Goal: Task Accomplishment & Management: Manage account settings

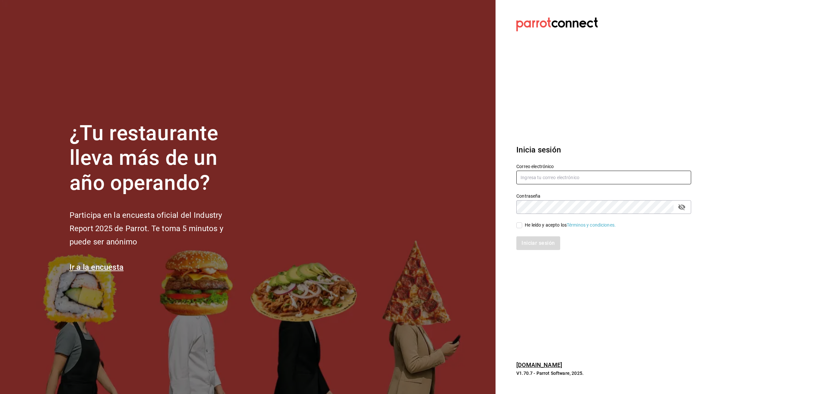
click at [600, 173] on input "text" at bounding box center [603, 178] width 175 height 14
type input "fer@sonambulocafe.com"
click at [682, 206] on icon "passwordField" at bounding box center [681, 207] width 8 height 8
click at [518, 225] on input "He leído y acepto los Términos y condiciones." at bounding box center [519, 225] width 6 height 6
checkbox input "true"
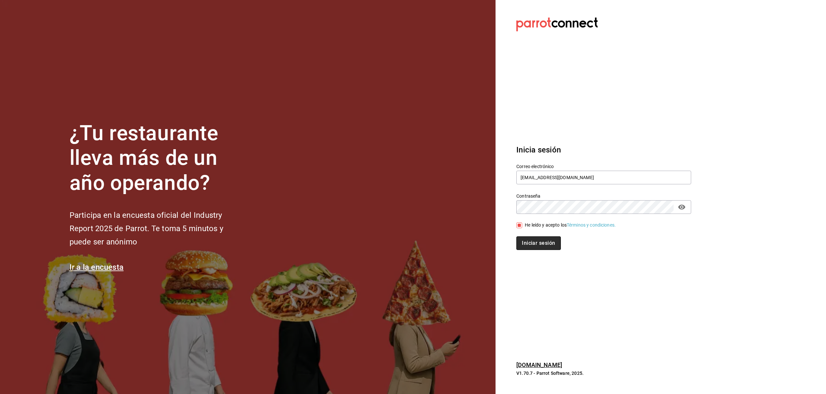
click at [541, 242] on button "Iniciar sesión" at bounding box center [538, 243] width 44 height 14
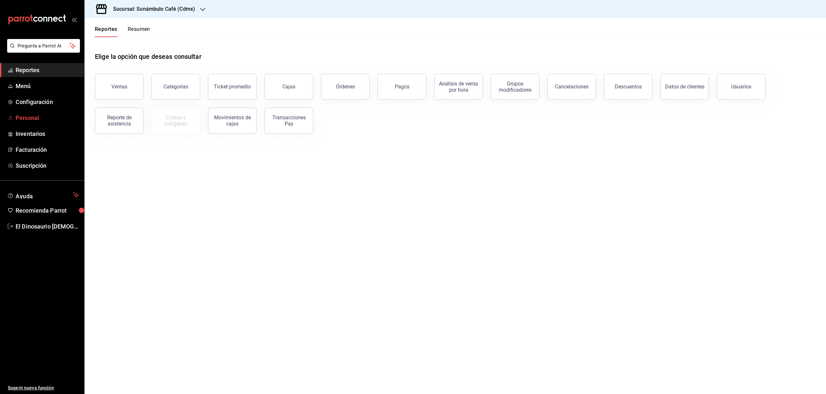
click at [22, 120] on span "Personal" at bounding box center [47, 117] width 63 height 9
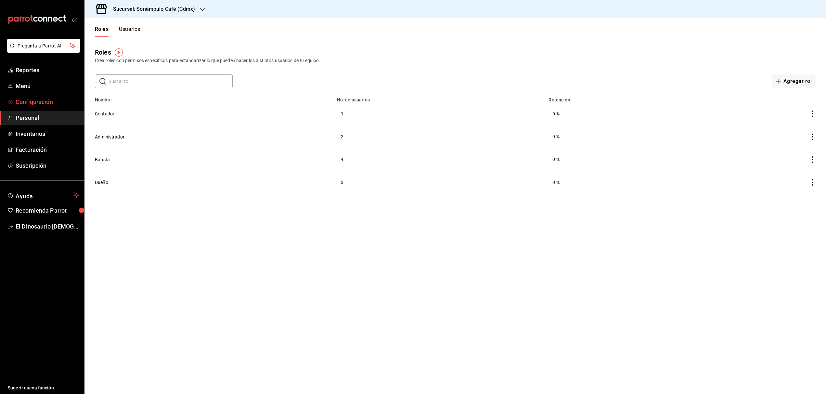
click at [68, 103] on span "Configuración" at bounding box center [47, 101] width 63 height 9
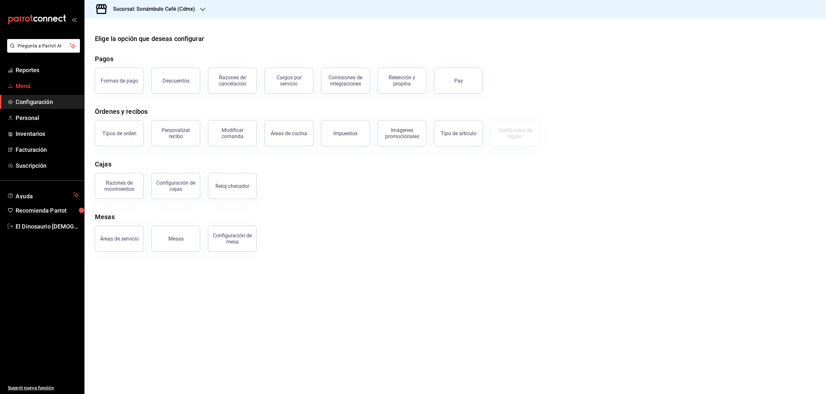
click at [80, 87] on link "Menú" at bounding box center [42, 86] width 84 height 14
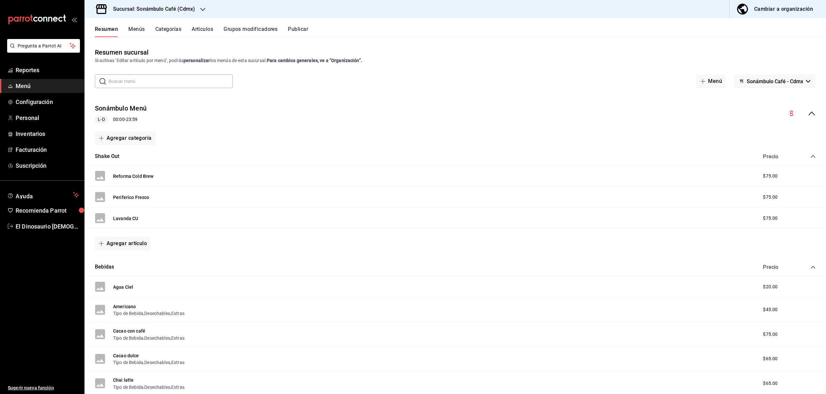
drag, startPoint x: 791, startPoint y: 14, endPoint x: 787, endPoint y: 29, distance: 15.0
click at [787, 27] on div "Sucursal: Sonámbulo Café (Cdmx) Cambiar a organización Resumen Menús Categorías…" at bounding box center [454, 197] width 741 height 394
click at [792, 15] on button "Cambiar a organización" at bounding box center [774, 9] width 91 height 18
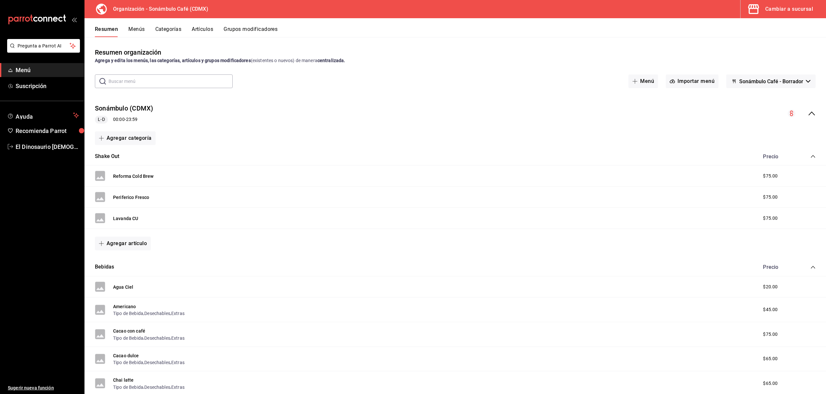
click at [789, 7] on div "Cambiar a sucursal" at bounding box center [789, 9] width 48 height 9
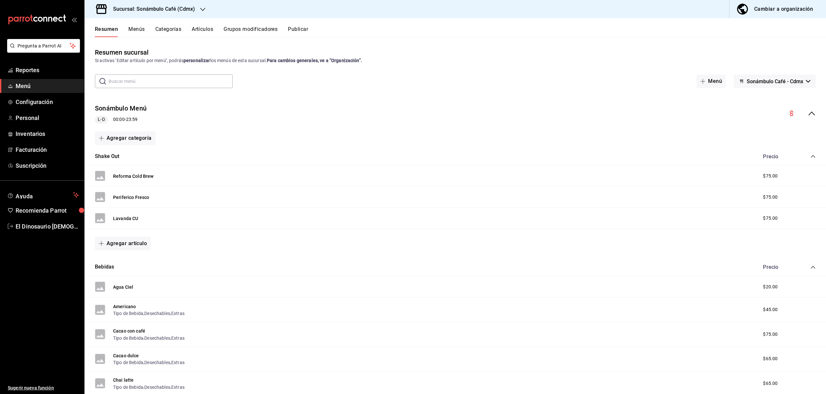
click at [200, 8] on icon "button" at bounding box center [202, 9] width 5 height 5
click at [158, 44] on div "Sonambulo (DLFN)" at bounding box center [133, 42] width 87 height 7
click at [779, 11] on div "Cambiar a organización" at bounding box center [783, 9] width 59 height 9
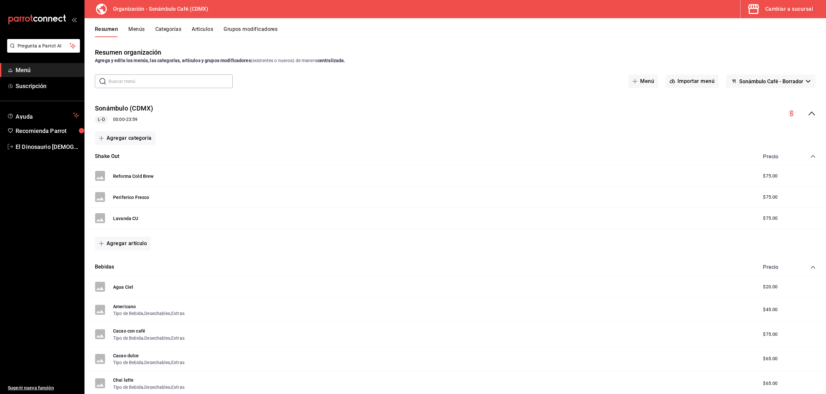
click at [135, 29] on button "Menús" at bounding box center [136, 31] width 16 height 11
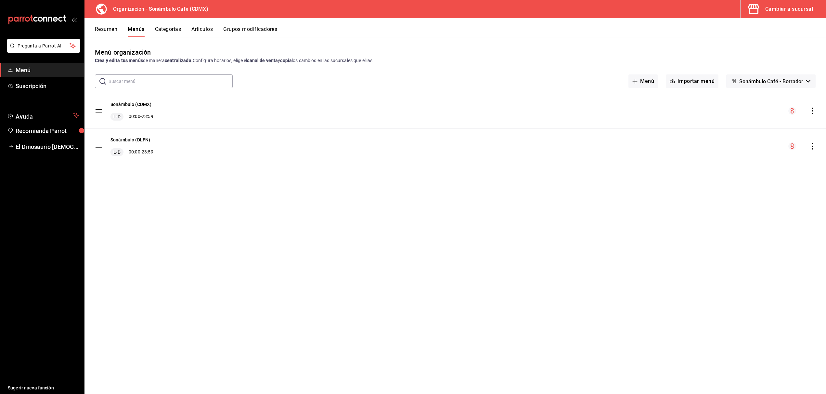
click at [100, 146] on tbody "Sonámbulo (CDMX) L-D 00:00 - 23:59 Sonámbulo (DLFN) L-D 00:00 - 23:59" at bounding box center [454, 128] width 741 height 71
click at [133, 138] on button "Sonámbulo (DLFN)" at bounding box center [130, 139] width 40 height 6
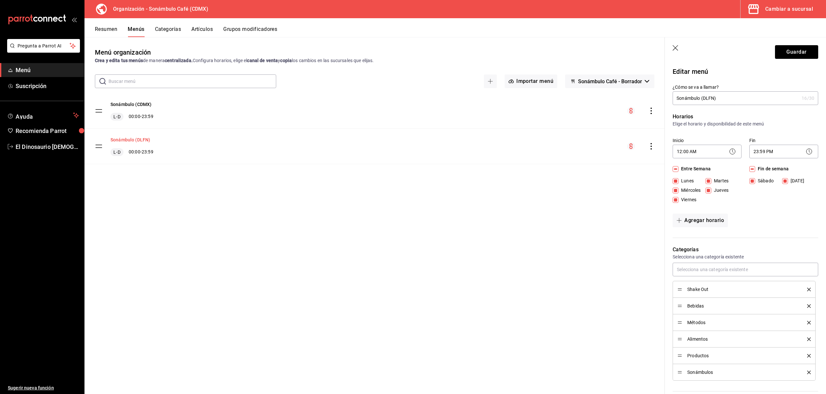
click at [133, 138] on button "Sonámbulo (DLFN)" at bounding box center [130, 139] width 40 height 6
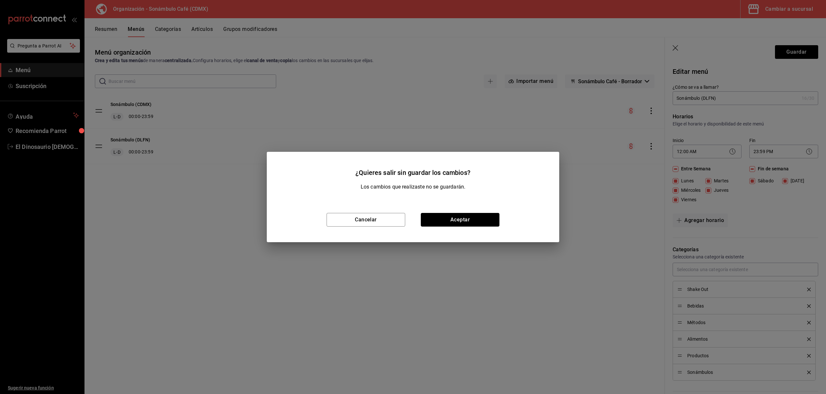
click at [474, 223] on button "Aceptar" at bounding box center [460, 220] width 79 height 14
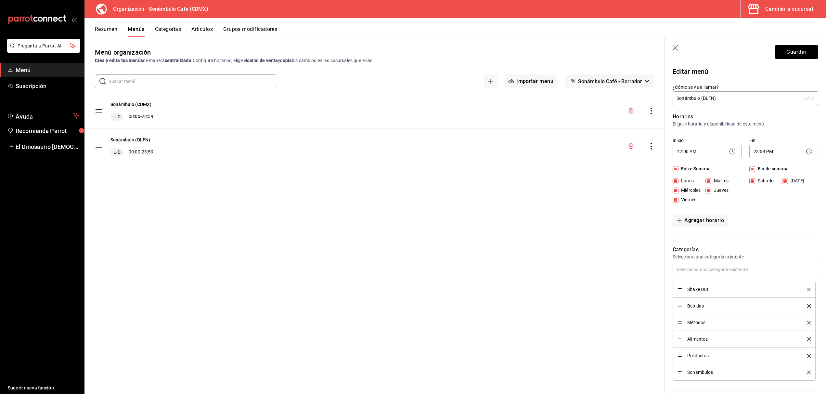
click at [205, 29] on button "Artículos" at bounding box center [201, 31] width 21 height 11
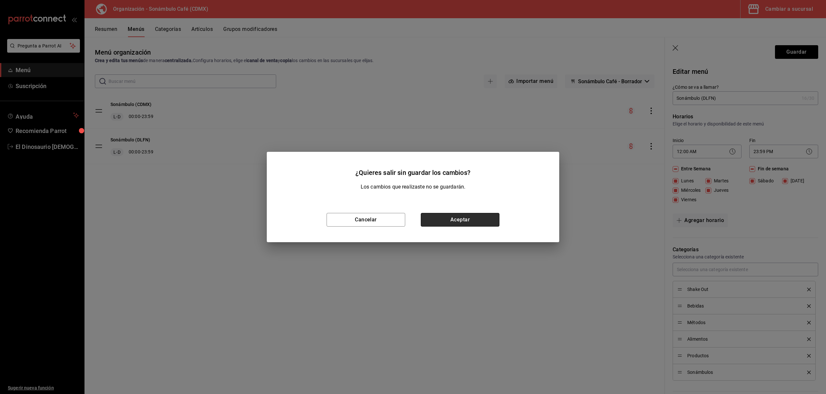
click at [452, 217] on button "Aceptar" at bounding box center [460, 220] width 79 height 14
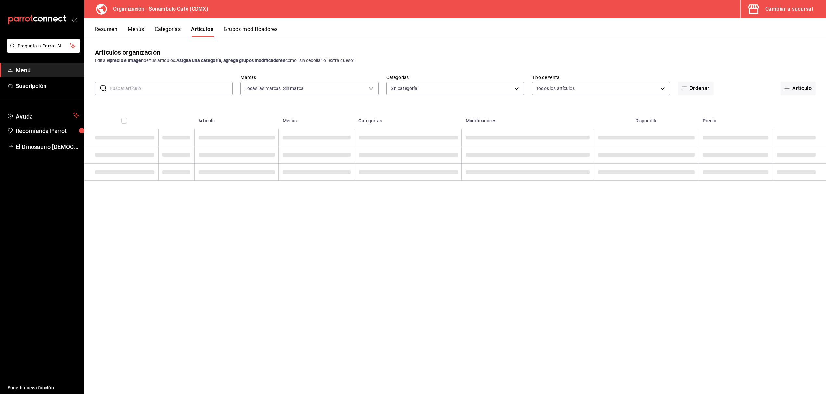
type input "41c372fc-e741-48e3-8ddf-091b0edbeace"
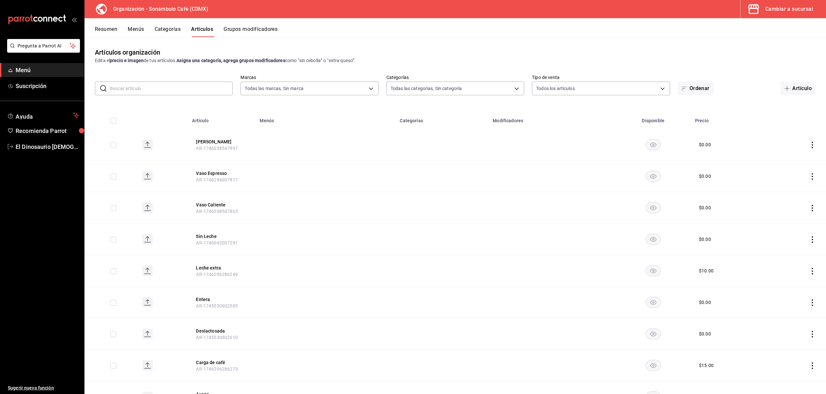
type input "1da0be04-de0a-45fa-b68c-afbe207acbc3,090c5882-7122-4ec1-a9ad-9b9b2e0eb98a,9a61e…"
click at [139, 29] on button "Menús" at bounding box center [136, 31] width 16 height 11
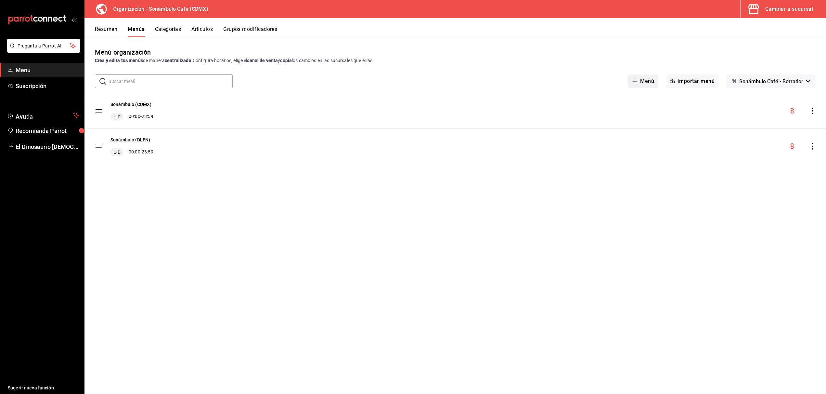
click at [643, 83] on button "Menú" at bounding box center [643, 81] width 30 height 14
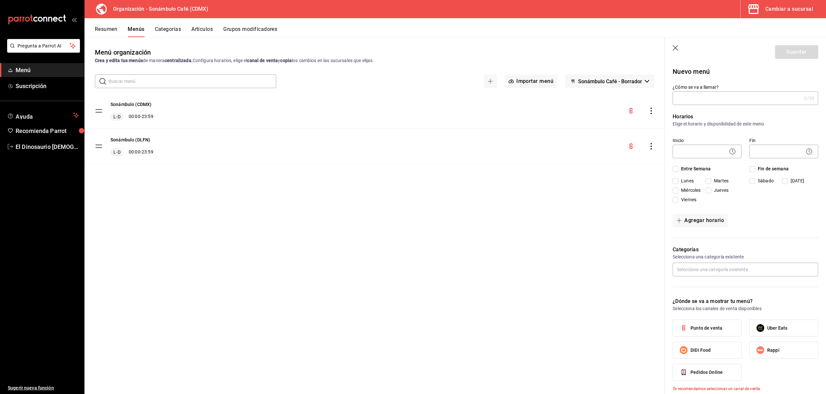
click at [675, 48] on icon "button" at bounding box center [675, 48] width 6 height 6
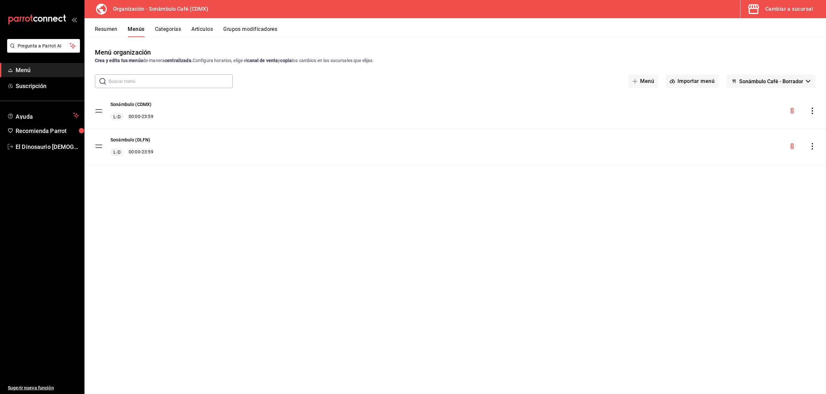
click at [170, 31] on button "Categorías" at bounding box center [168, 31] width 26 height 11
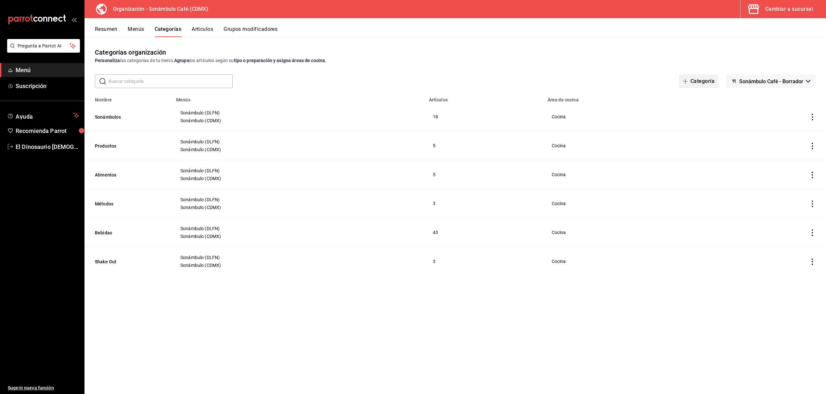
click at [690, 82] on span "button" at bounding box center [686, 81] width 8 height 5
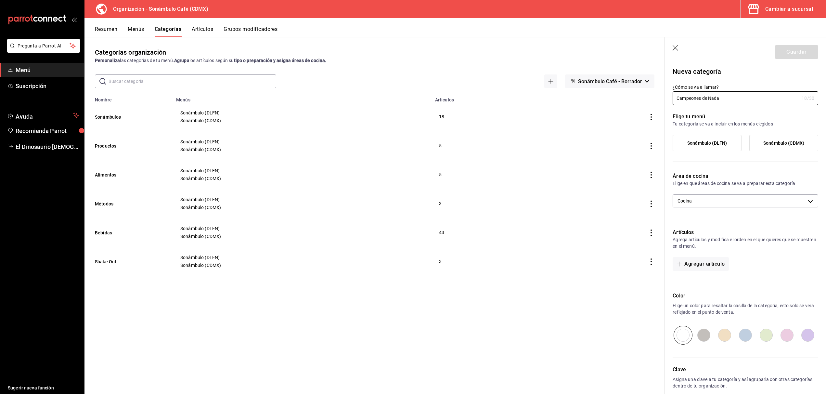
type input "Campeones de Nada"
click at [726, 140] on label "Sonámbulo (DLFN)" at bounding box center [707, 143] width 68 height 16
click at [0, 0] on input "Sonámbulo (DLFN)" at bounding box center [0, 0] width 0 height 0
click at [811, 199] on body "Pregunta a Parrot AI Menú Suscripción Ayuda Recomienda Parrot El Dinosaurio Les…" at bounding box center [413, 197] width 826 height 394
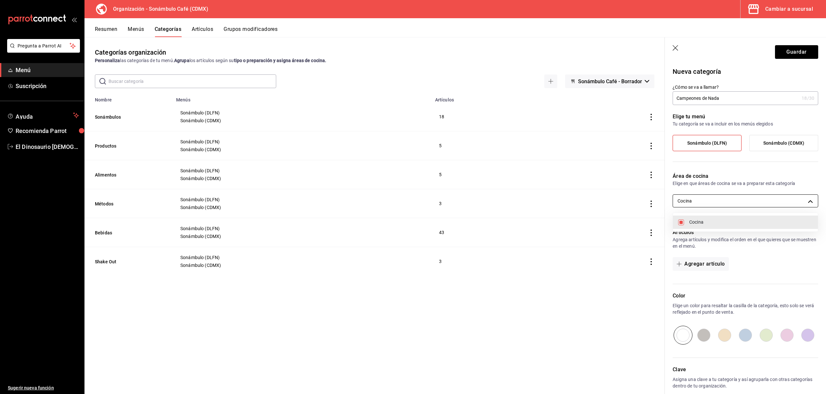
click at [811, 199] on div at bounding box center [413, 197] width 826 height 394
click at [803, 51] on button "Guardar" at bounding box center [796, 52] width 43 height 14
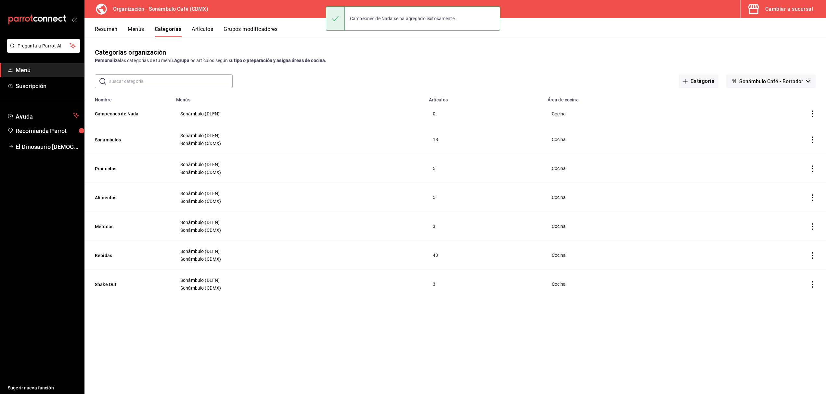
click at [204, 29] on button "Artículos" at bounding box center [202, 31] width 21 height 11
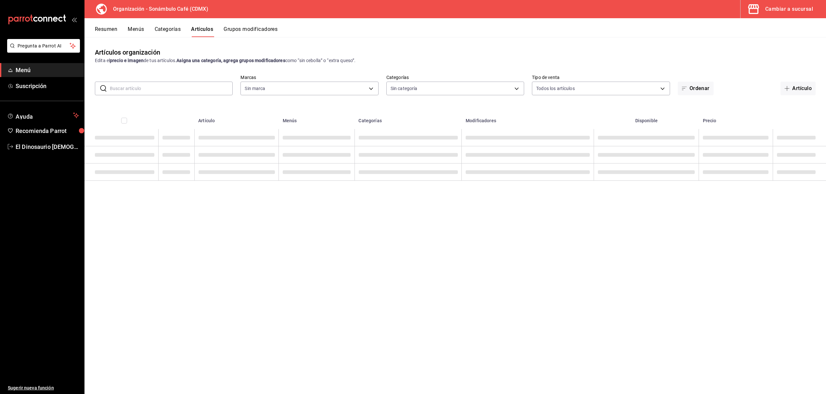
type input "41c372fc-e741-48e3-8ddf-091b0edbeace"
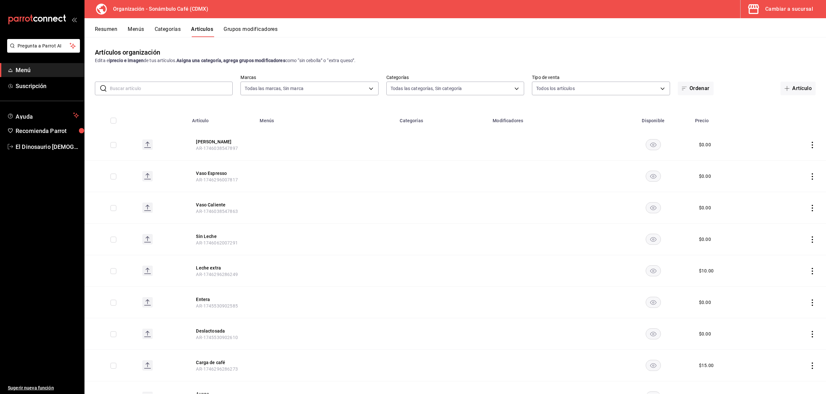
type input "f334b23c-accd-48d3-9e33-7597be2adefb,1da0be04-de0a-45fa-b68c-afbe207acbc3,090c5…"
click at [798, 90] on button "Artículo" at bounding box center [797, 89] width 35 height 14
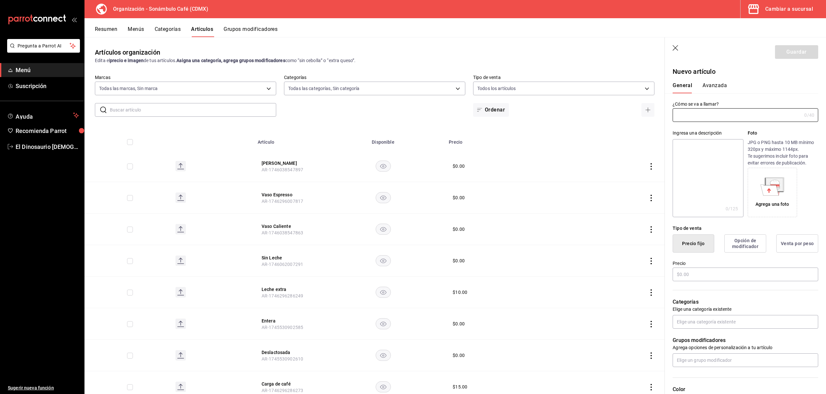
click at [139, 28] on button "Menús" at bounding box center [136, 31] width 16 height 11
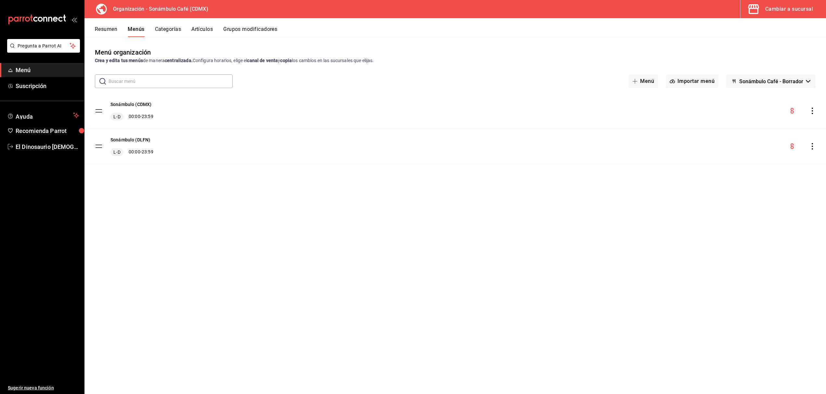
click at [812, 145] on icon "actions" at bounding box center [812, 146] width 6 height 6
click at [746, 188] on span "Copiar en otra sucursal" at bounding box center [760, 187] width 79 height 7
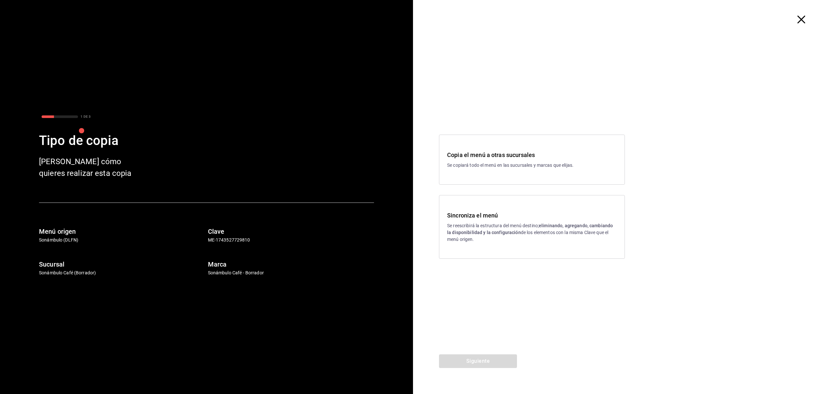
click at [803, 16] on icon "button" at bounding box center [801, 20] width 8 height 8
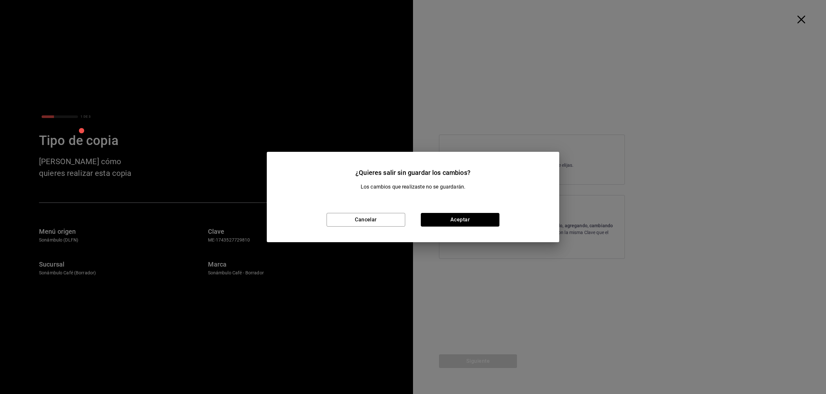
click at [472, 214] on button "Aceptar" at bounding box center [460, 220] width 79 height 14
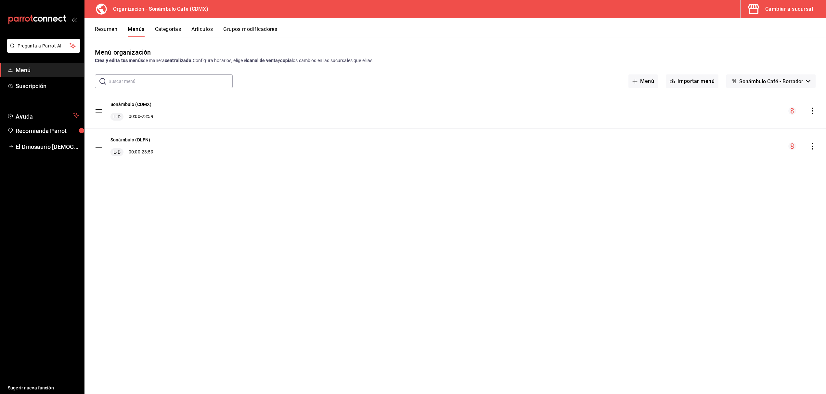
click at [810, 146] on icon "actions" at bounding box center [812, 146] width 6 height 6
click at [721, 186] on span "Copiar en otra sucursal" at bounding box center [760, 187] width 79 height 7
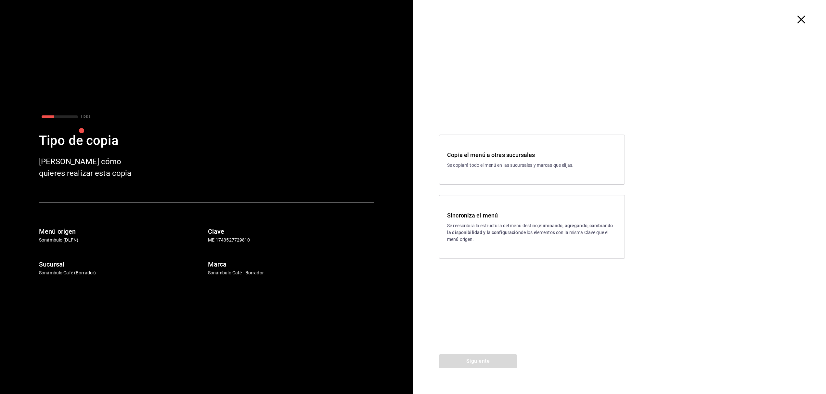
click at [478, 214] on h3 "Sincroniza el menú" at bounding box center [532, 215] width 170 height 9
click at [802, 18] on icon "button" at bounding box center [801, 20] width 8 height 8
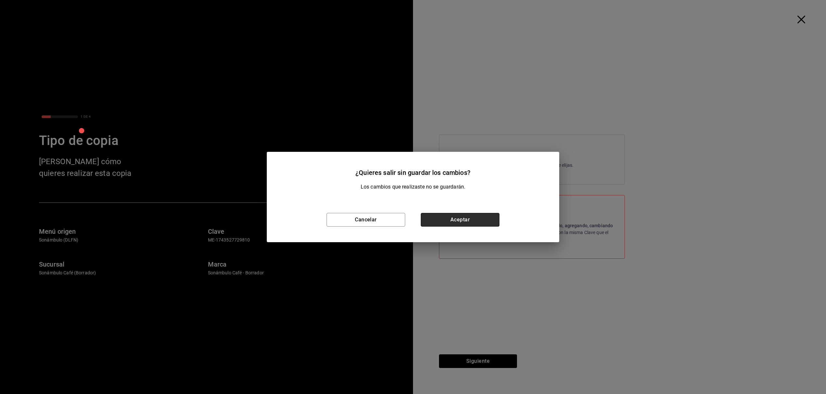
click at [469, 221] on button "Aceptar" at bounding box center [460, 220] width 79 height 14
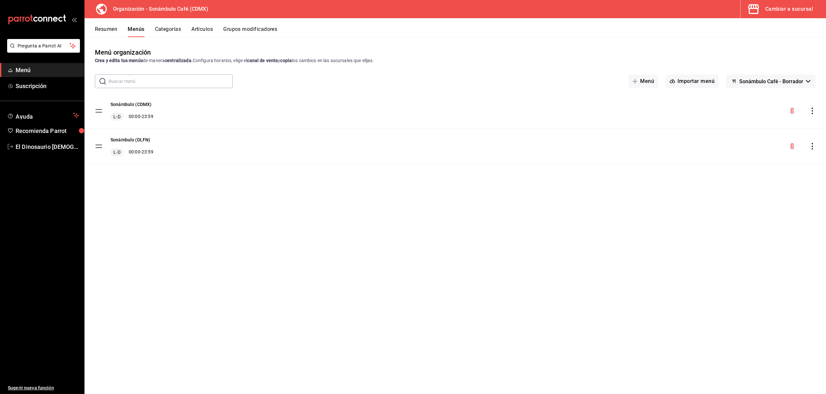
click at [113, 27] on button "Resumen" at bounding box center [106, 31] width 22 height 11
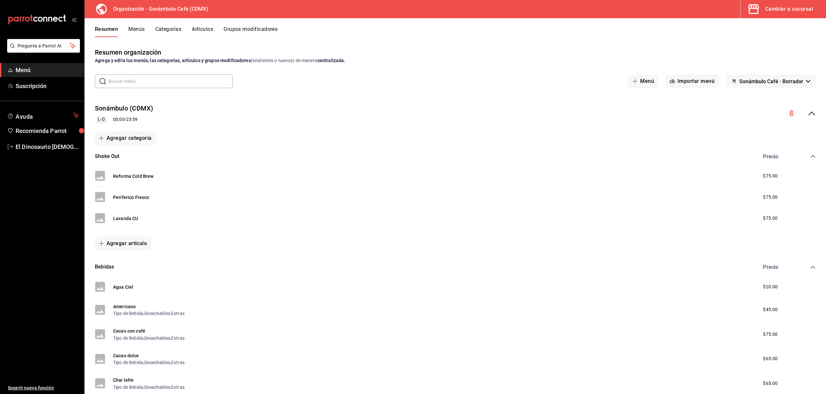
click at [137, 28] on button "Menús" at bounding box center [136, 31] width 16 height 11
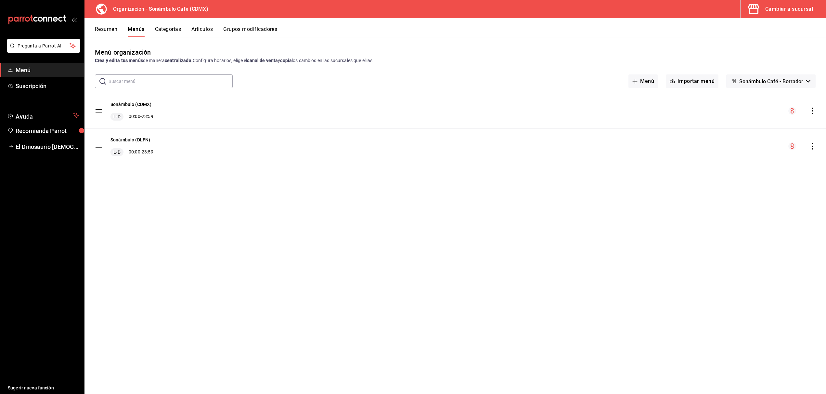
click at [107, 29] on button "Resumen" at bounding box center [106, 31] width 22 height 11
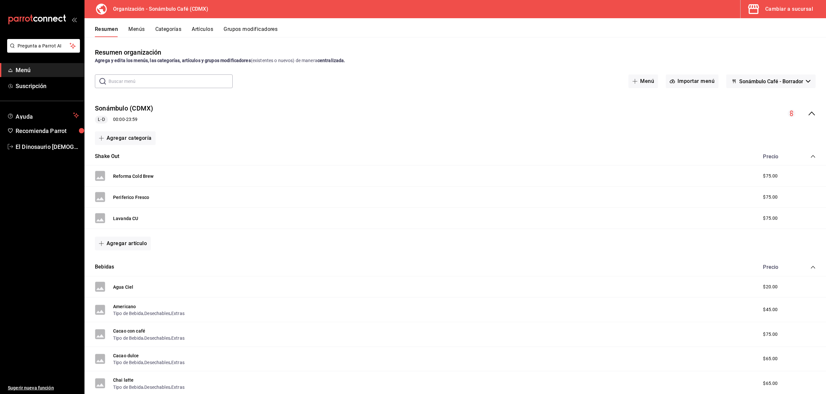
click at [29, 71] on span "Menú" at bounding box center [47, 70] width 63 height 9
click at [138, 28] on button "Menús" at bounding box center [136, 31] width 16 height 11
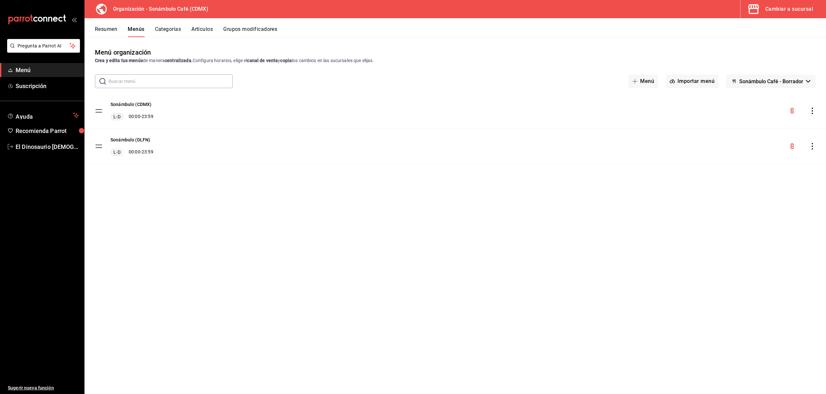
click at [159, 29] on button "Categorías" at bounding box center [168, 31] width 26 height 11
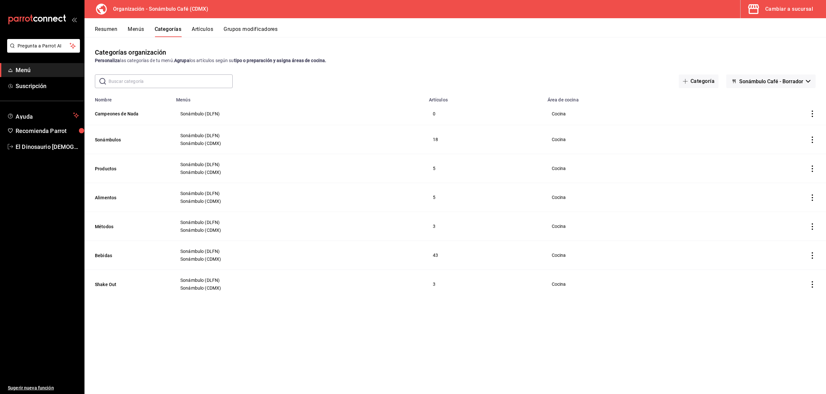
click at [206, 30] on button "Artículos" at bounding box center [202, 31] width 21 height 11
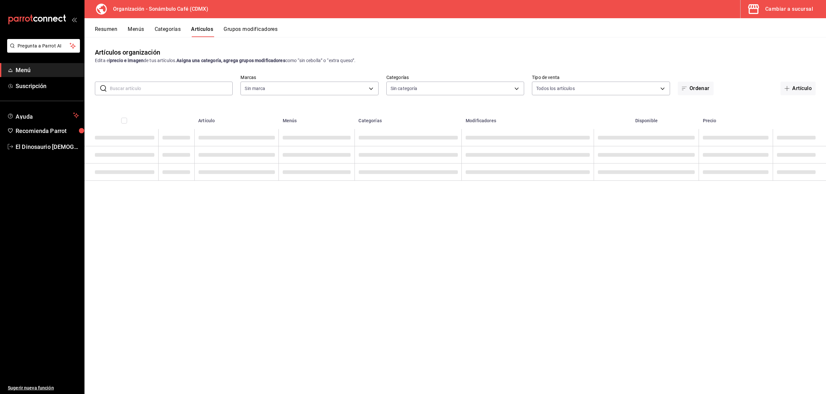
type input "41c372fc-e741-48e3-8ddf-091b0edbeace"
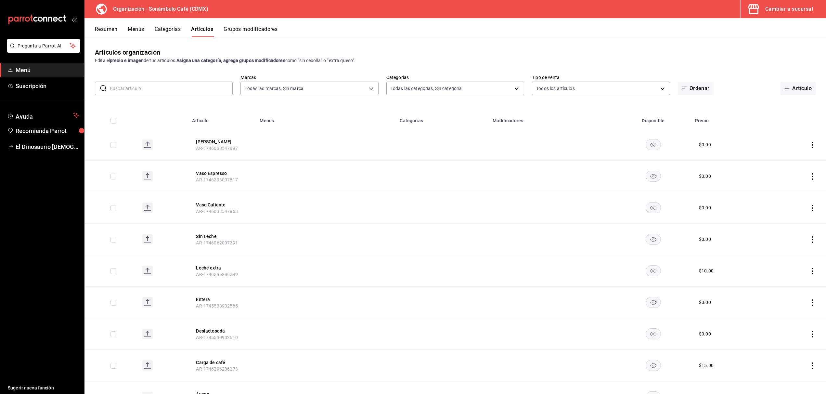
type input "f334b23c-accd-48d3-9e33-7597be2adefb,1da0be04-de0a-45fa-b68c-afbe207acbc3,090c5…"
click at [56, 70] on span "Menú" at bounding box center [47, 70] width 63 height 9
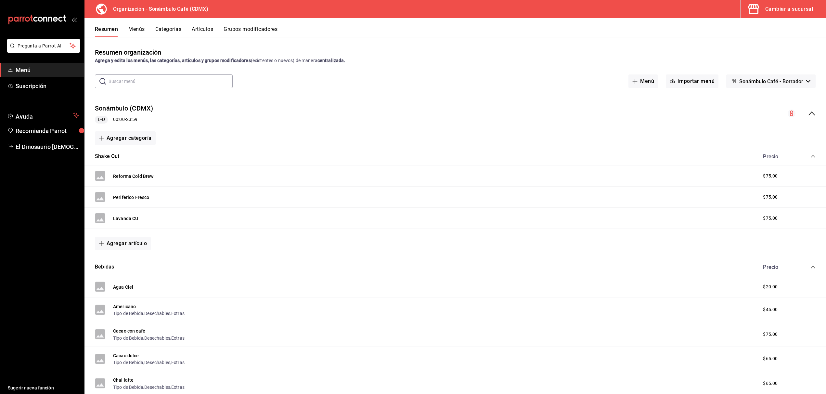
click at [37, 71] on span "Menú" at bounding box center [47, 70] width 63 height 9
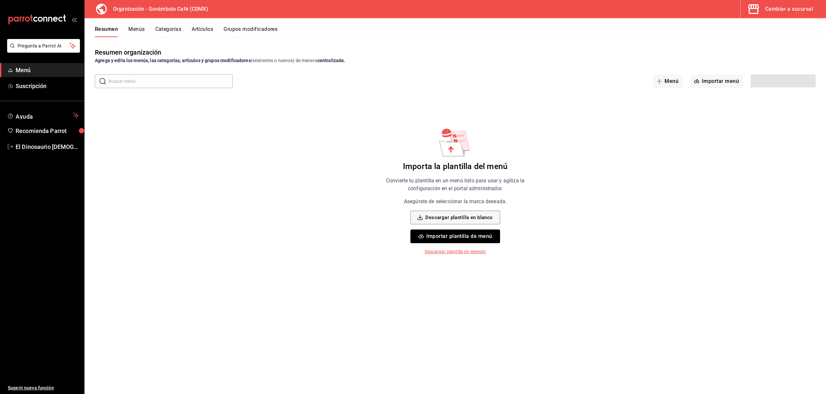
drag, startPoint x: 71, startPoint y: 21, endPoint x: 75, endPoint y: 18, distance: 5.1
click at [71, 21] on div "mailbox folders" at bounding box center [42, 19] width 84 height 39
click at [75, 18] on icon "open_drawer_menu" at bounding box center [73, 19] width 5 height 5
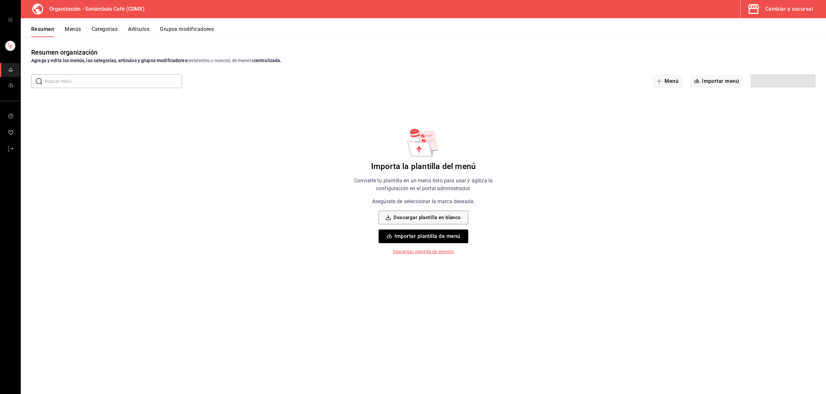
click at [11, 19] on icon "open drawer" at bounding box center [10, 19] width 5 height 5
